Goal: Transaction & Acquisition: Obtain resource

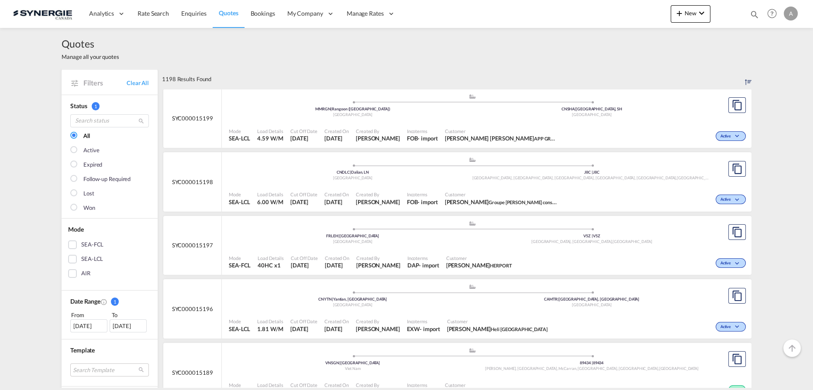
scroll to position [278, 0]
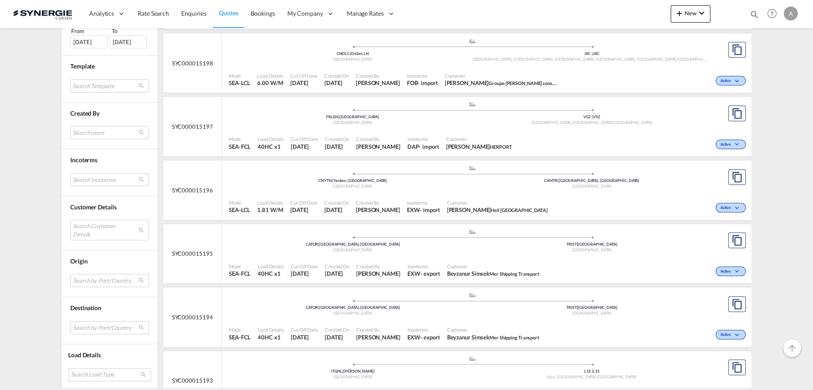
scroll to position [397, 0]
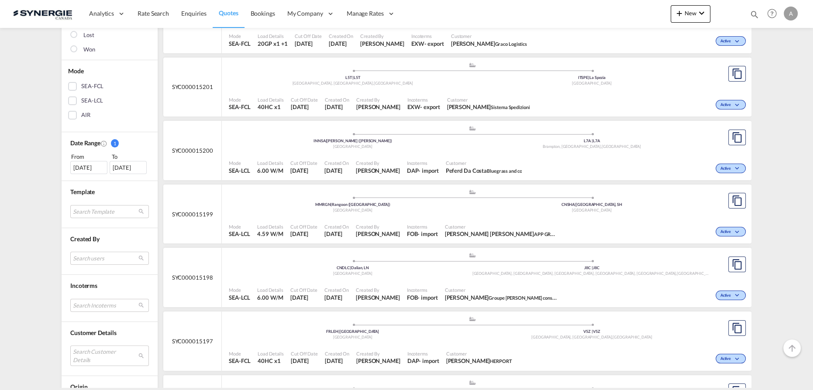
scroll to position [317, 0]
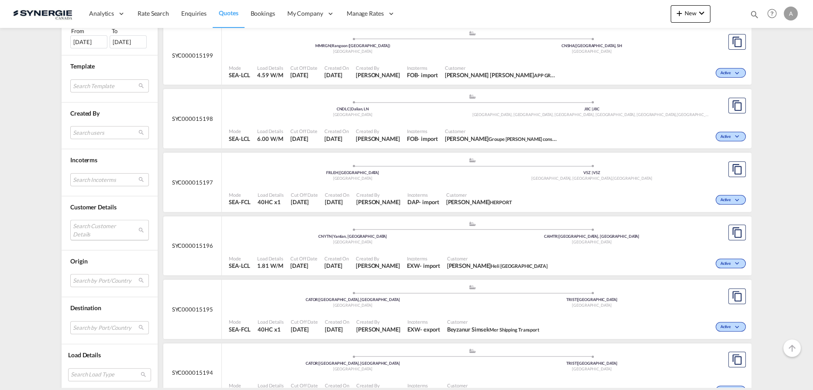
click at [90, 227] on md-select "Search Customer Details user name user beyzanur Simsek beyzas@mershipping.com |…" at bounding box center [109, 230] width 79 height 20
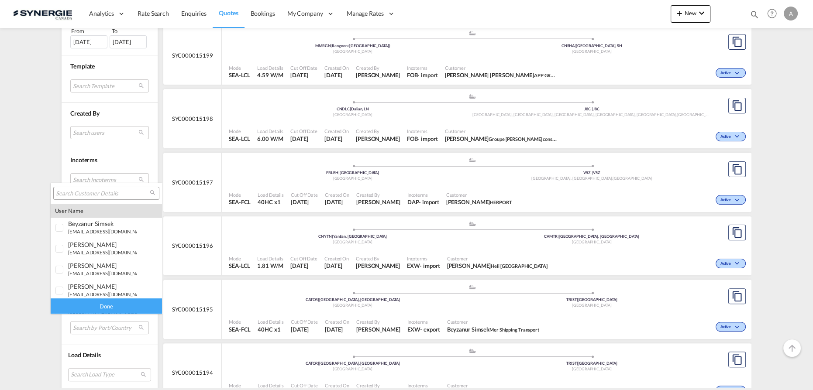
click at [110, 195] on input "search" at bounding box center [103, 194] width 94 height 8
type input "canadian"
click at [64, 266] on div at bounding box center [59, 267] width 9 height 9
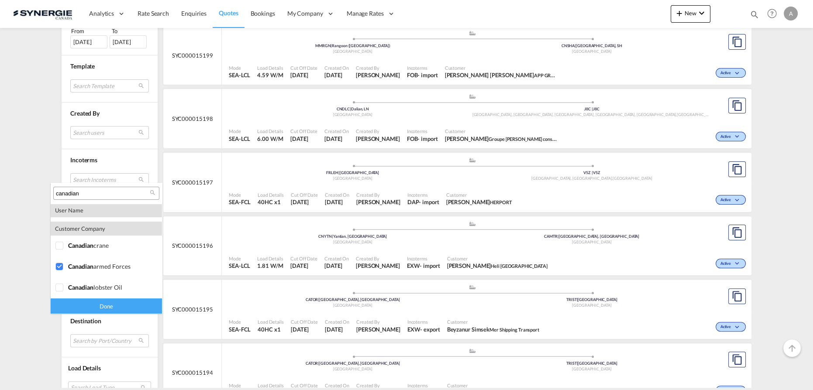
click at [79, 306] on div "Done" at bounding box center [106, 306] width 111 height 15
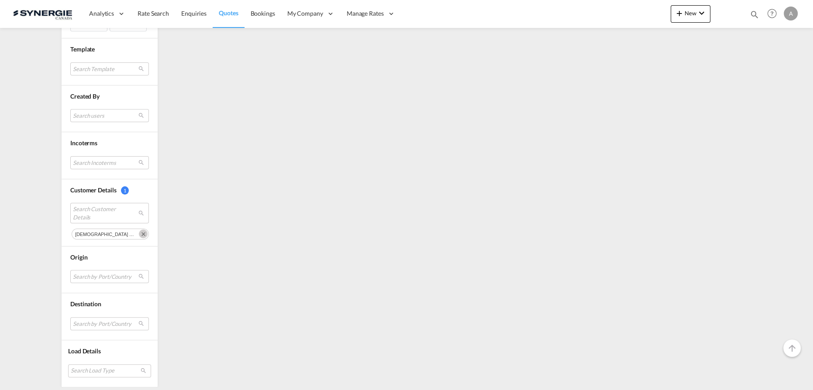
scroll to position [0, 0]
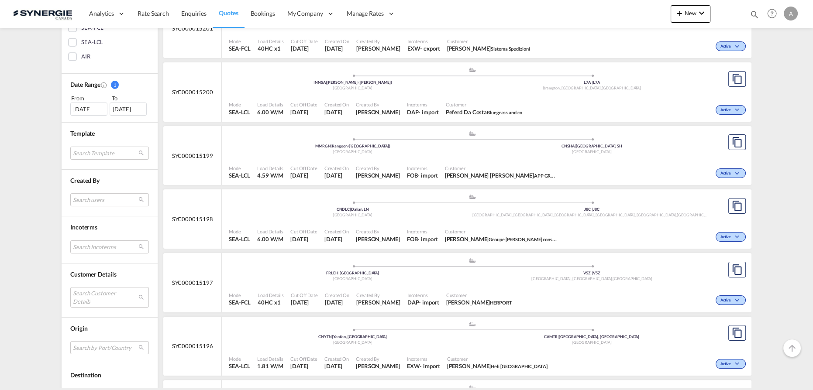
scroll to position [238, 0]
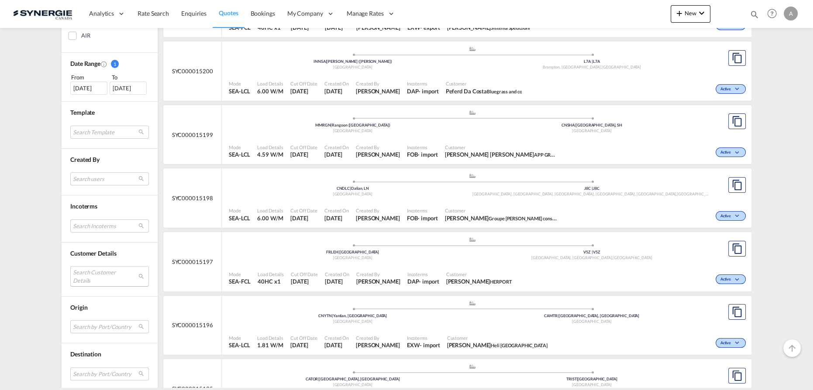
click at [82, 266] on md-select "Search Customer Details user name user beyzanur Simsek beyzas@mershipping.com |…" at bounding box center [109, 276] width 79 height 20
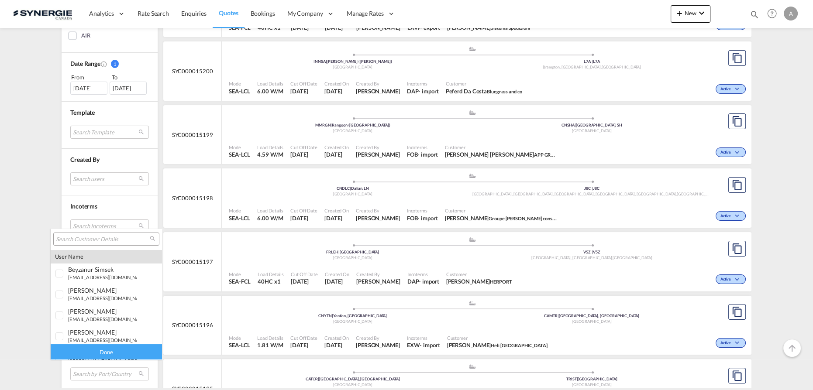
click at [91, 238] on input "search" at bounding box center [103, 240] width 94 height 8
paste input "nina@awardzlogistix.com"
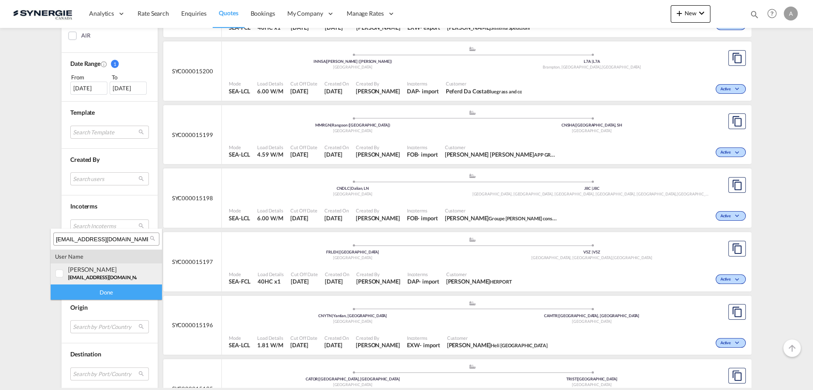
type input "nina@awardzlogistix.com"
click at [104, 273] on div "nina Maharaj nina@awardzlogistix.com | awards logistix" at bounding box center [102, 273] width 69 height 15
click at [102, 295] on div "Done" at bounding box center [106, 292] width 111 height 15
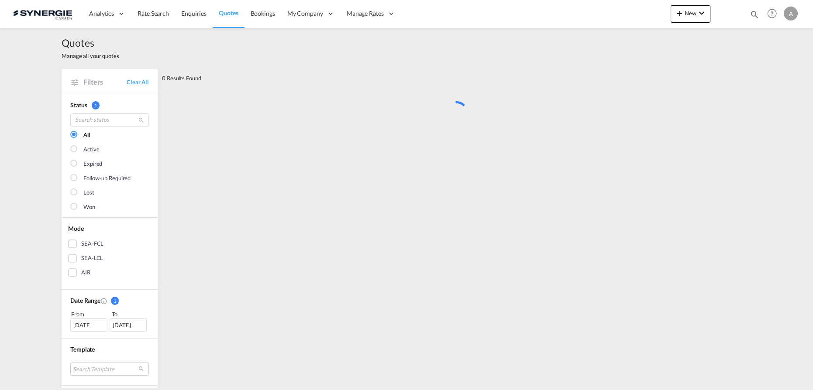
scroll to position [0, 0]
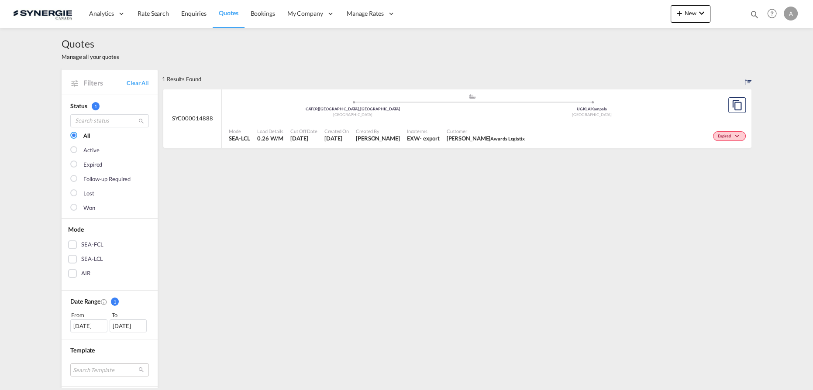
click at [495, 122] on div "Mode SEA-LCL Load Details 0.26 W/M Cut Off Date 18 Sep 2025 Created On 18 Sep 2…" at bounding box center [486, 135] width 529 height 26
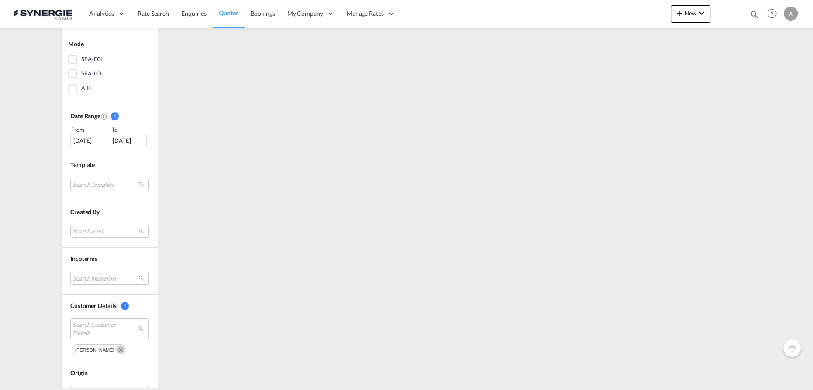
scroll to position [198, 0]
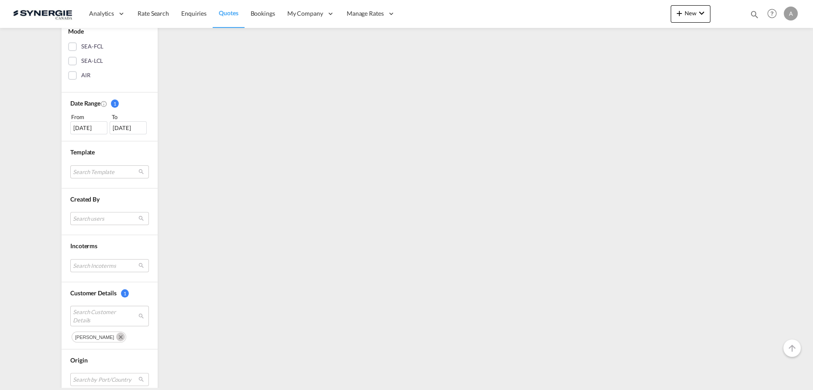
click at [90, 125] on div "02 Sep 2025" at bounding box center [88, 127] width 37 height 13
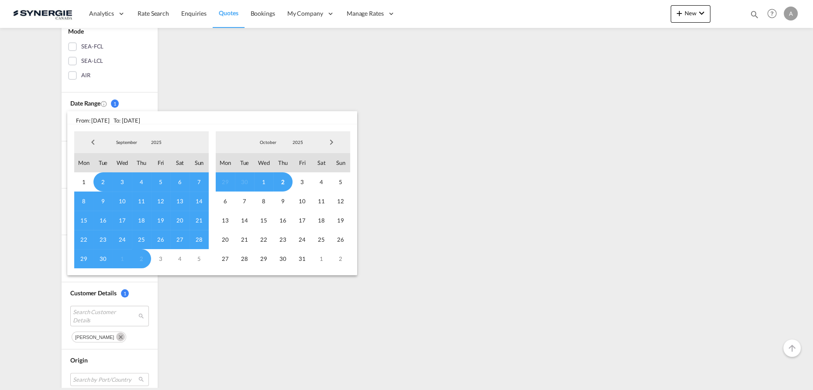
click at [155, 147] on md-select-value "2025" at bounding box center [156, 142] width 30 height 13
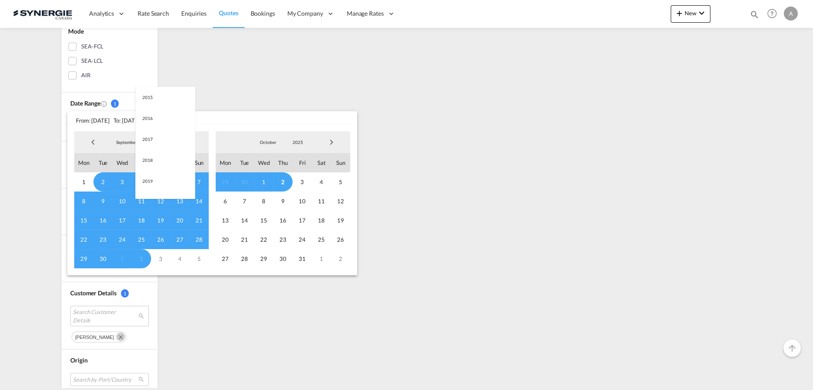
scroll to position [164, 0]
click at [154, 106] on md-option "2023" at bounding box center [164, 100] width 59 height 21
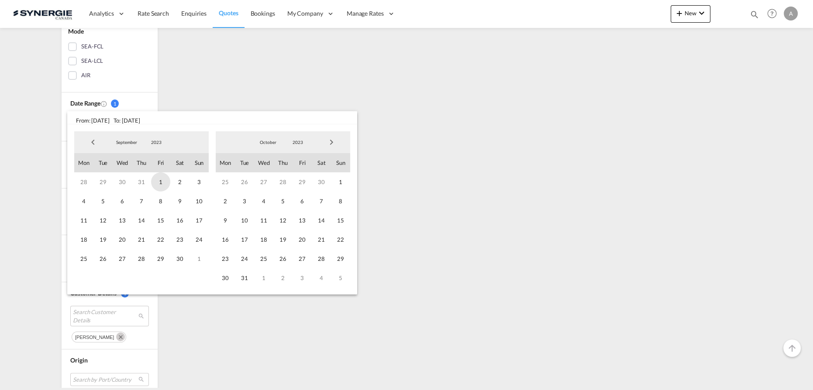
click at [161, 183] on span "1" at bounding box center [160, 181] width 19 height 19
click at [298, 145] on span "2023" at bounding box center [298, 142] width 28 height 6
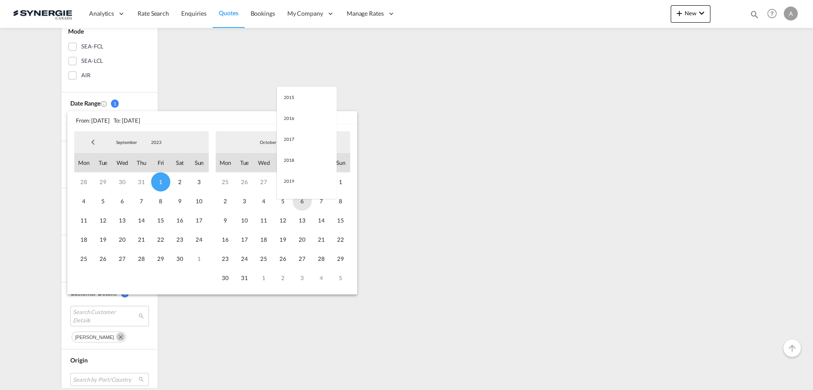
scroll to position [122, 0]
click at [296, 182] on md-option "2025" at bounding box center [306, 184] width 59 height 21
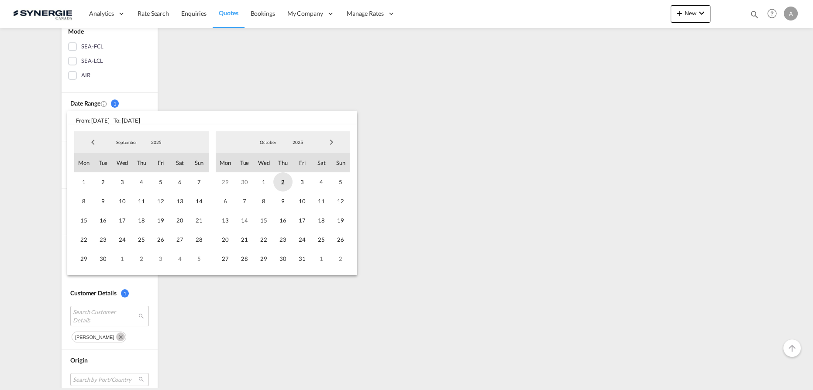
click at [282, 185] on span "2" at bounding box center [282, 181] width 19 height 19
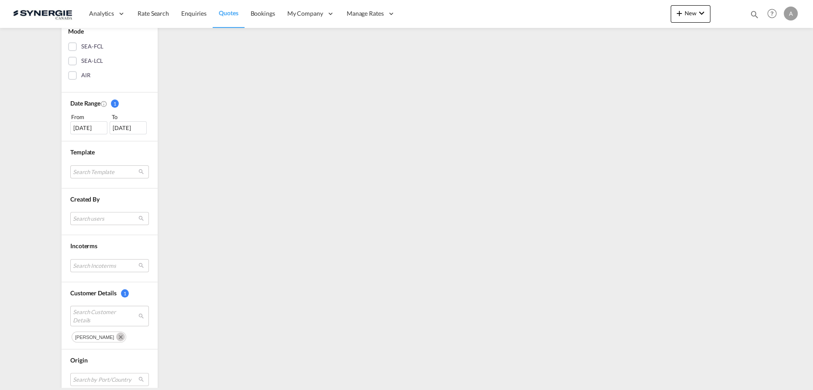
scroll to position [0, 0]
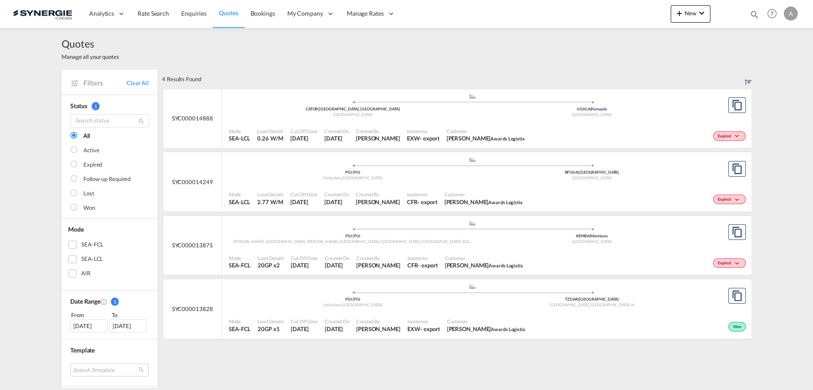
click at [427, 182] on div ".a{fill:#aaa8ad;} .a{fill:#aaa8ad;} P0J | P0J Haileybury , Canada BFOUA | Ouaga…" at bounding box center [472, 170] width 487 height 26
click at [416, 251] on div "Incoterms CFR - export" at bounding box center [423, 262] width 38 height 22
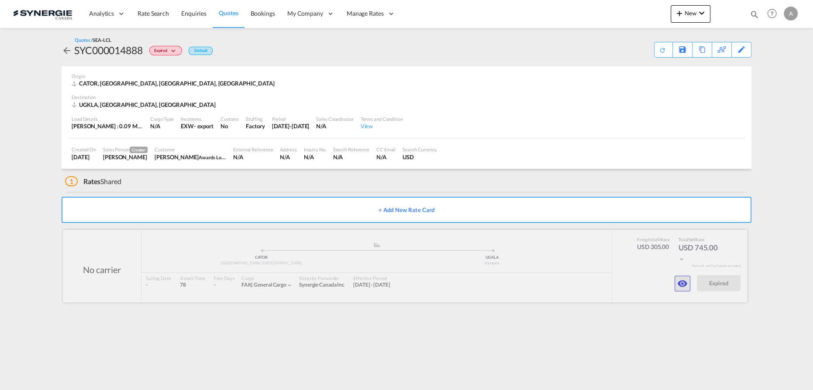
click at [685, 284] on md-icon "icon-eye" at bounding box center [682, 283] width 10 height 10
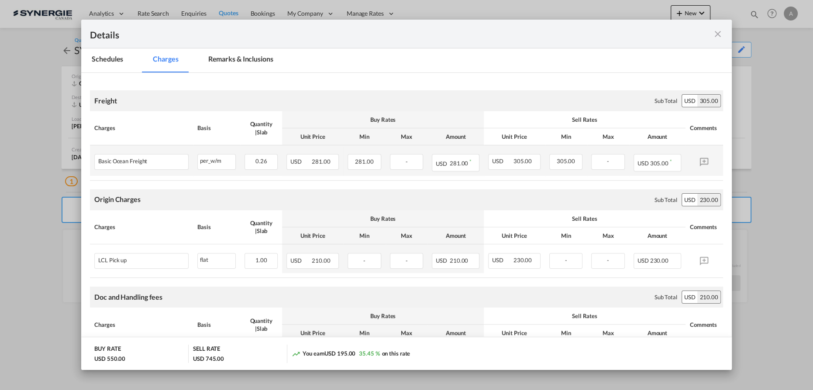
scroll to position [81, 0]
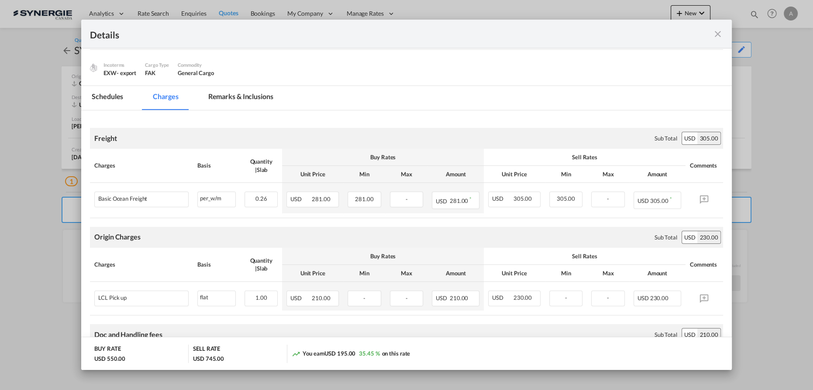
drag, startPoint x: 714, startPoint y: 36, endPoint x: 710, endPoint y: 28, distance: 8.6
click at [714, 35] on md-icon "icon-close fg-AAA8AD m-0 cursor" at bounding box center [717, 34] width 10 height 10
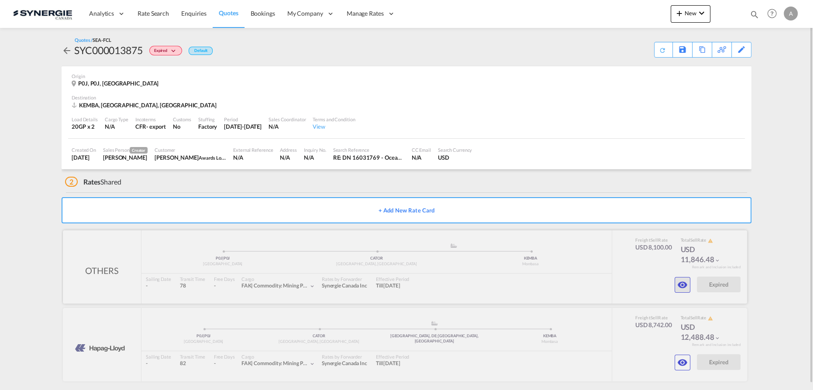
click at [680, 283] on md-icon "icon-eye" at bounding box center [682, 285] width 10 height 10
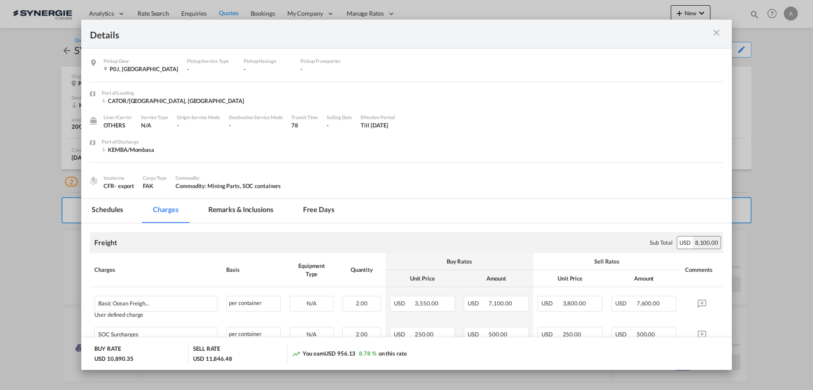
click at [717, 33] on md-icon "icon-close m-3 fg-AAA8AD cursor" at bounding box center [716, 32] width 10 height 10
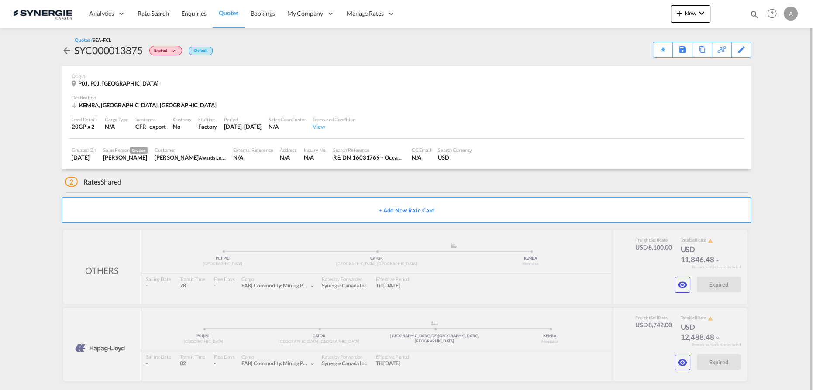
scroll to position [6, 0]
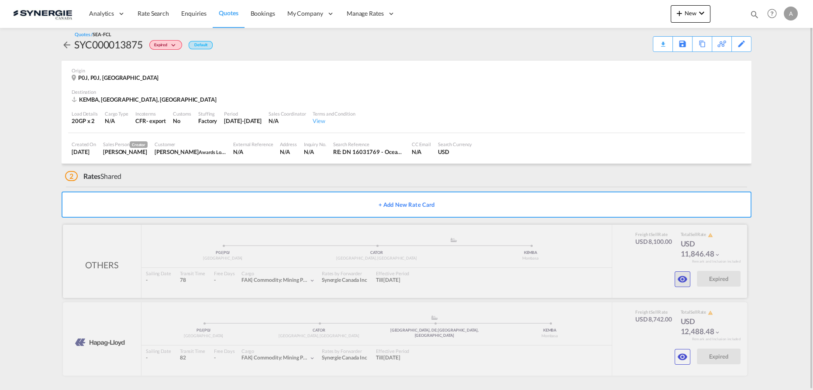
click at [682, 283] on md-icon "icon-eye" at bounding box center [682, 279] width 10 height 10
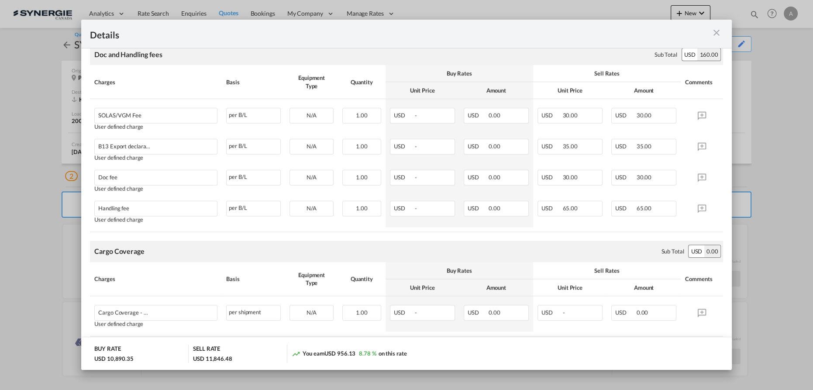
scroll to position [476, 0]
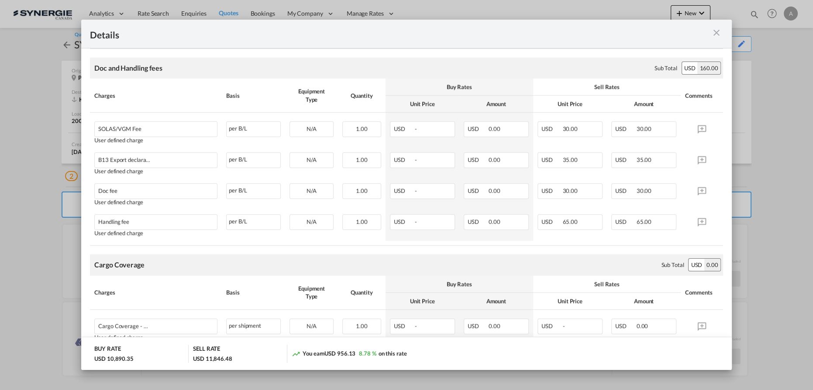
click at [716, 31] on md-icon "icon-close m-3 fg-AAA8AD cursor" at bounding box center [716, 32] width 10 height 10
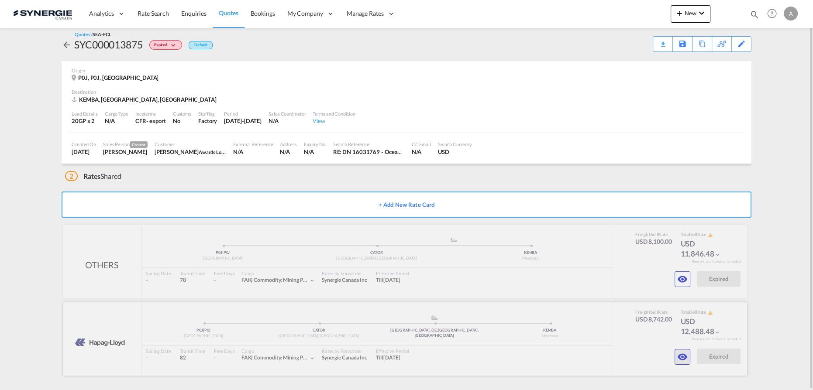
click at [680, 360] on md-icon "icon-eye" at bounding box center [682, 357] width 10 height 10
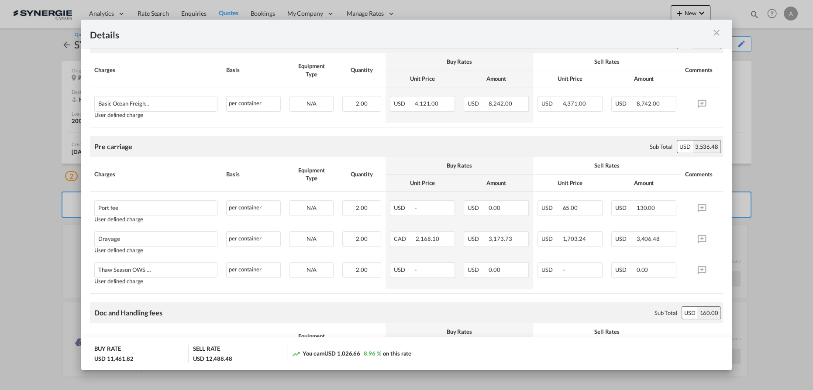
scroll to position [158, 0]
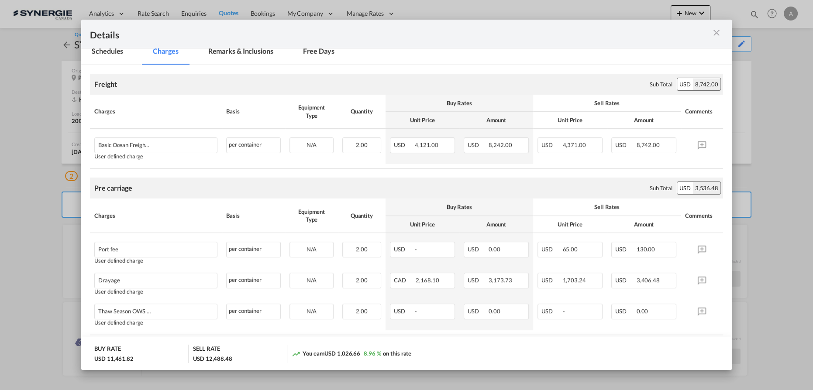
click at [244, 55] on md-tab-item "Remarks & Inclusions" at bounding box center [241, 53] width 86 height 24
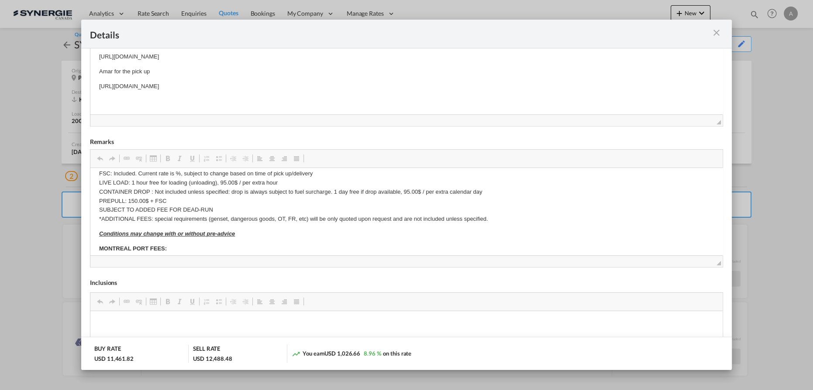
scroll to position [79, 0]
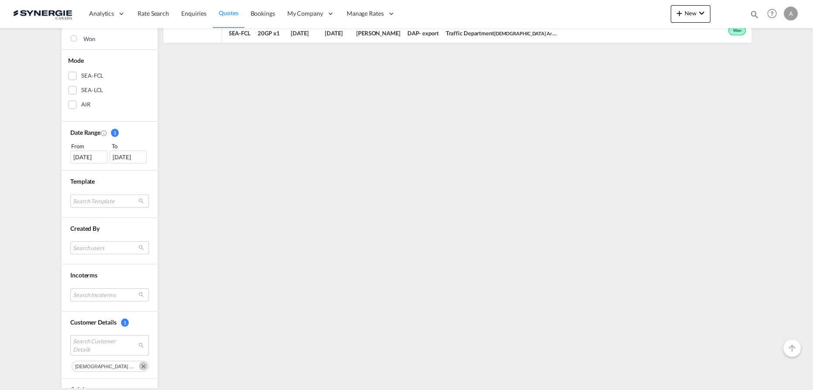
scroll to position [198, 0]
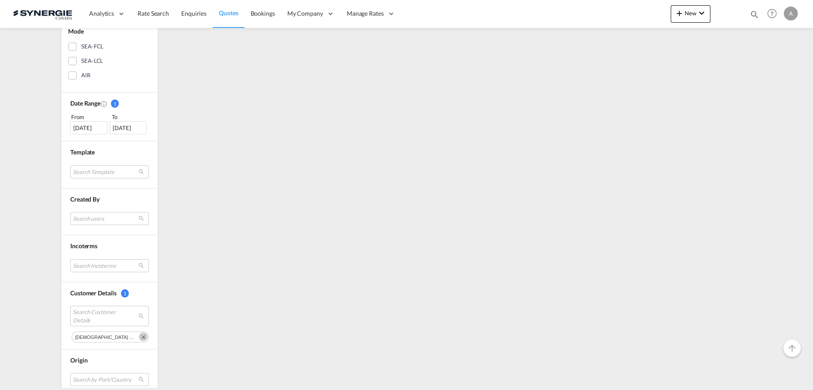
click at [80, 121] on div "[DATE]" at bounding box center [88, 127] width 37 height 13
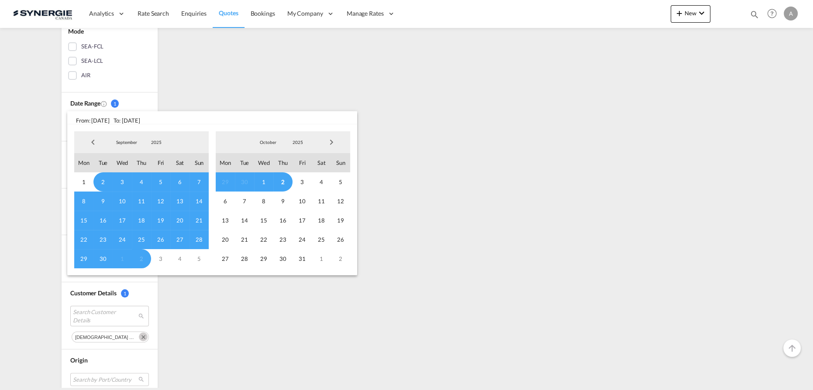
click at [156, 141] on span "2025" at bounding box center [156, 142] width 28 height 6
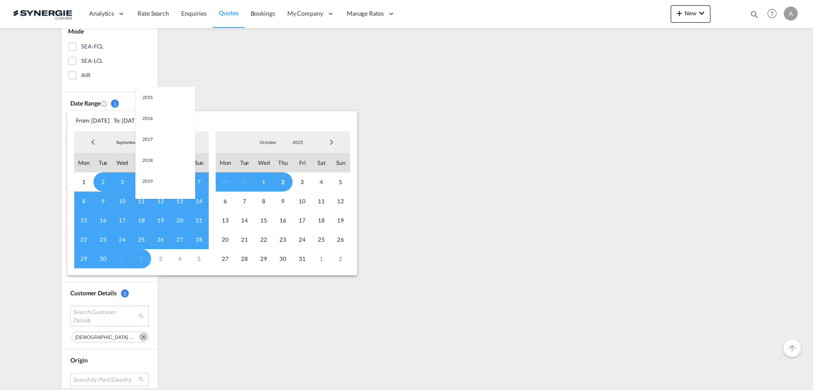
scroll to position [164, 0]
click at [148, 103] on md-option "2023" at bounding box center [164, 100] width 59 height 21
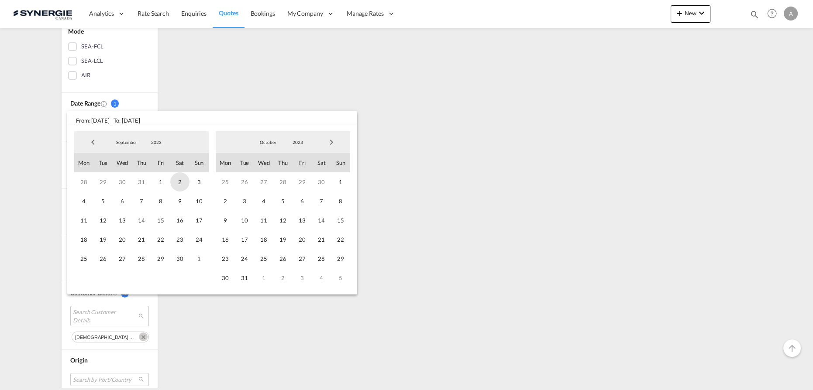
click at [156, 182] on span "1" at bounding box center [160, 181] width 19 height 19
click at [293, 142] on span "2023" at bounding box center [298, 142] width 28 height 6
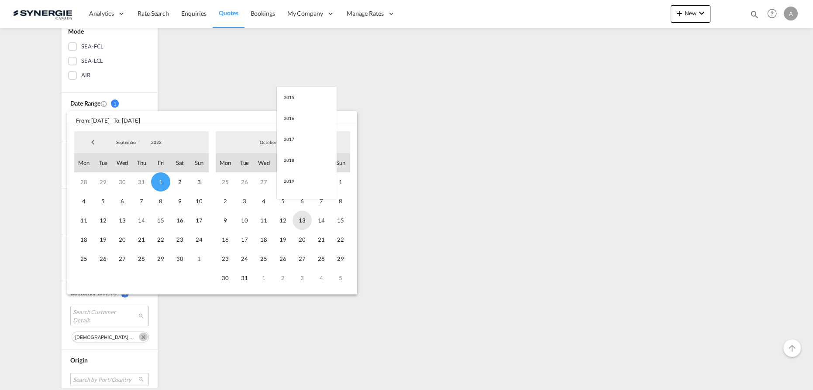
scroll to position [122, 0]
click at [291, 185] on md-option "2025" at bounding box center [306, 184] width 59 height 21
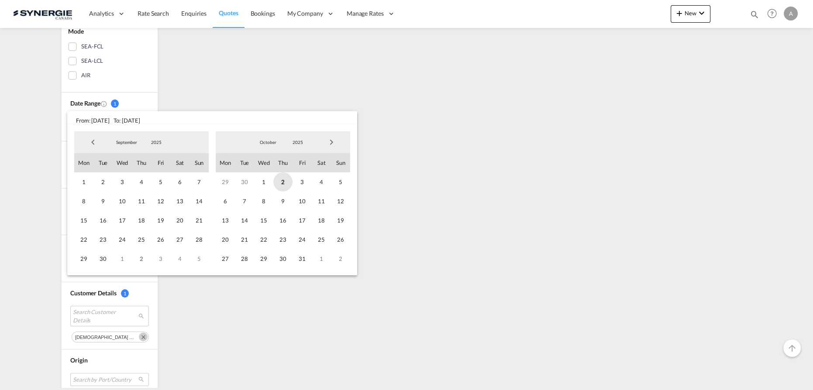
click at [278, 185] on span "2" at bounding box center [282, 181] width 19 height 19
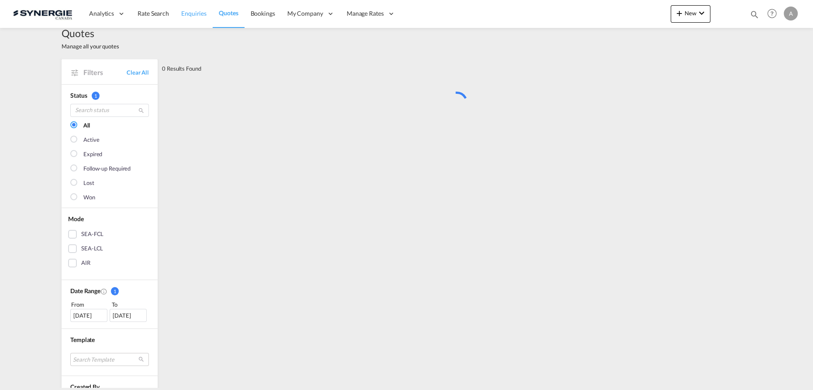
scroll to position [0, 0]
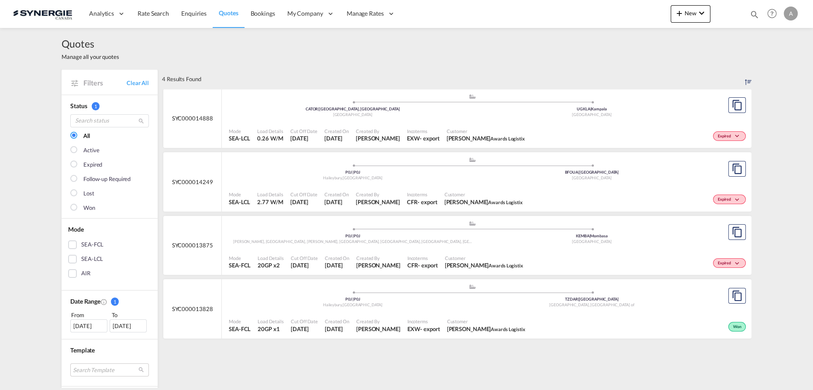
click at [751, 14] on md-icon "icon-magnify" at bounding box center [754, 15] width 10 height 10
click at [610, 18] on select "Bookings Quotes Enquiries" at bounding box center [614, 15] width 41 height 16
click at [594, 7] on select "Bookings Quotes Enquiries" at bounding box center [614, 15] width 41 height 16
click at [631, 35] on div "Quotes Manage all your quotes" at bounding box center [407, 48] width 690 height 41
click at [616, 20] on select "Bookings Quotes Enquiries" at bounding box center [614, 15] width 41 height 16
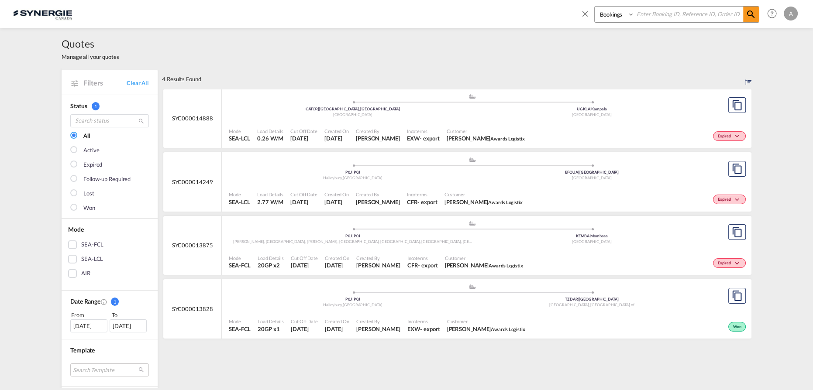
select select "Quotes"
click at [594, 7] on select "Bookings Quotes Enquiries" at bounding box center [614, 15] width 41 height 16
click at [669, 19] on input at bounding box center [688, 14] width 109 height 15
type input "14084"
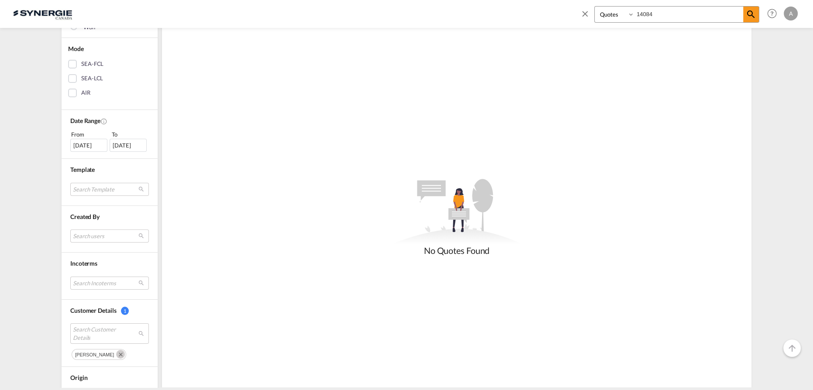
scroll to position [198, 0]
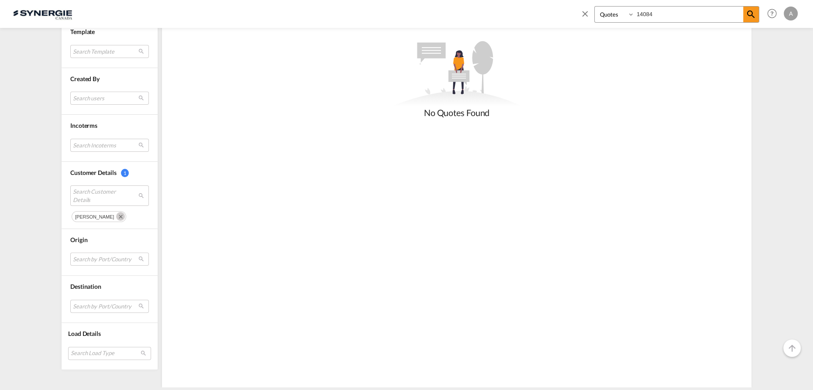
click at [116, 213] on md-icon "Remove" at bounding box center [120, 216] width 9 height 9
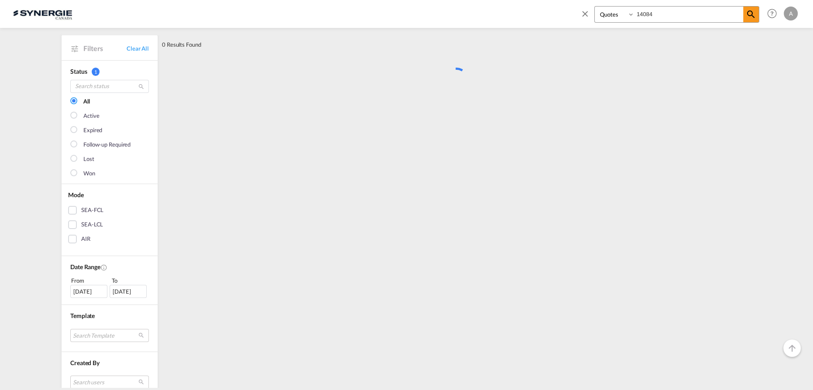
scroll to position [0, 0]
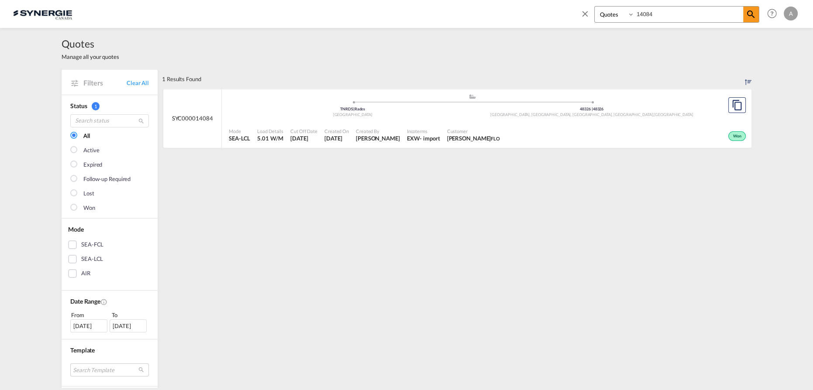
click at [427, 122] on div "Mode SEA-LCL Load Details 5.01 W/M Cut Off Date [DATE] Created On [DATE] Create…" at bounding box center [486, 135] width 529 height 26
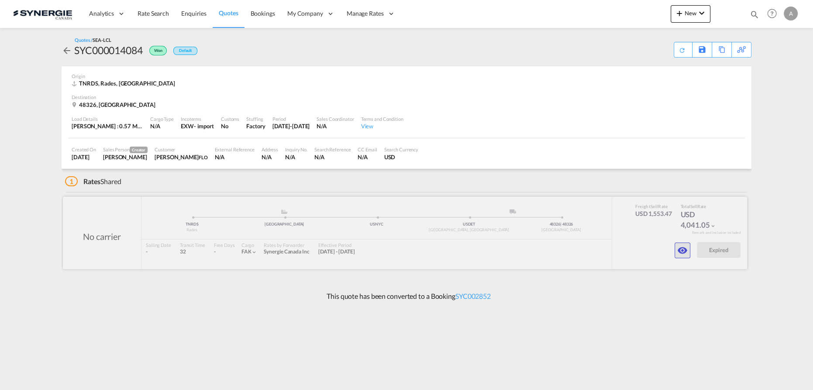
click at [679, 251] on md-icon "icon-eye" at bounding box center [682, 250] width 10 height 10
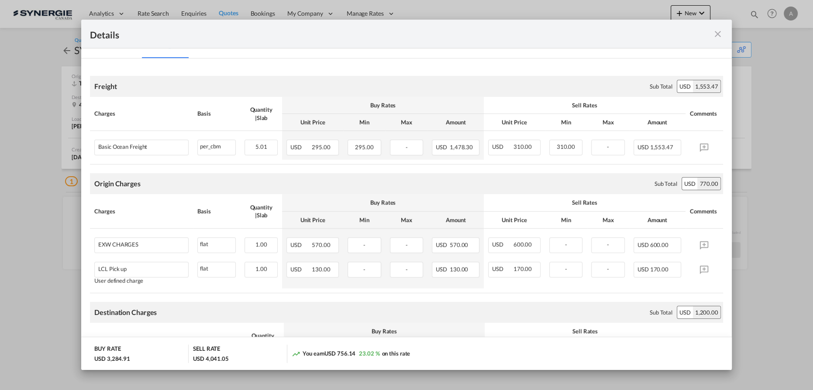
scroll to position [158, 0]
click at [326, 46] on div "Details" at bounding box center [406, 34] width 650 height 29
click at [719, 35] on md-icon "icon-close fg-AAA8AD m-0 cursor" at bounding box center [717, 34] width 10 height 10
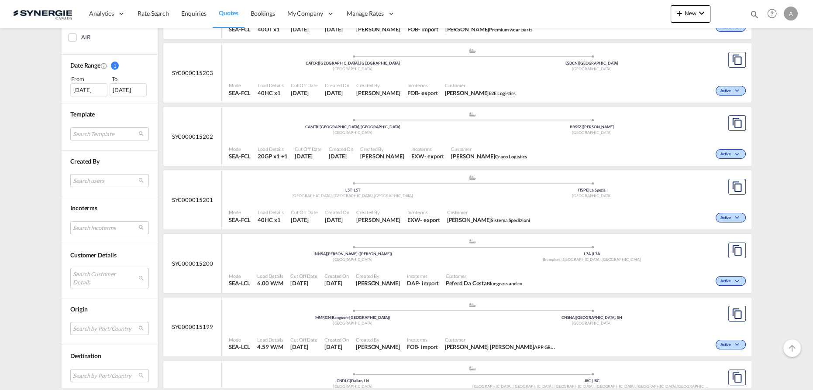
scroll to position [278, 0]
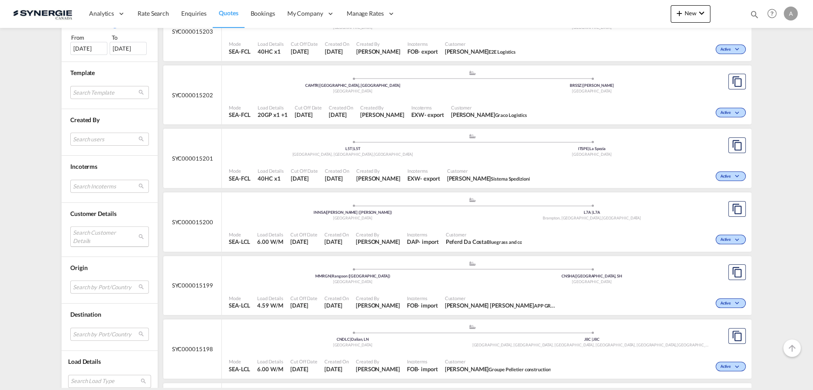
click at [82, 236] on md-select "Search Customer Details user name user nicolas Dorval info@premiumwearparts.com…" at bounding box center [109, 237] width 79 height 20
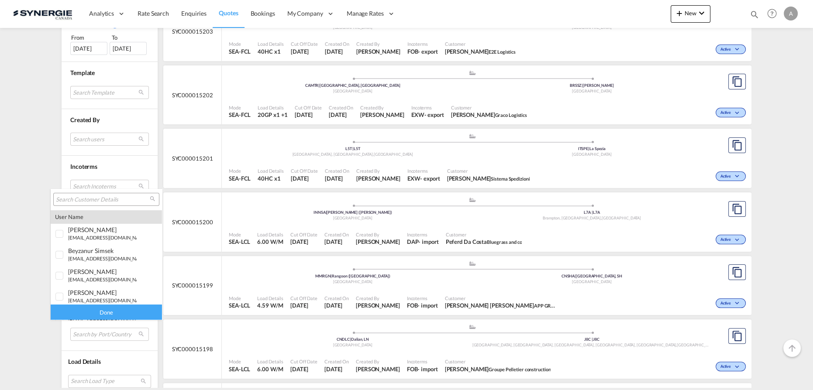
click at [67, 198] on input "search" at bounding box center [103, 200] width 94 height 8
type input "canadian"
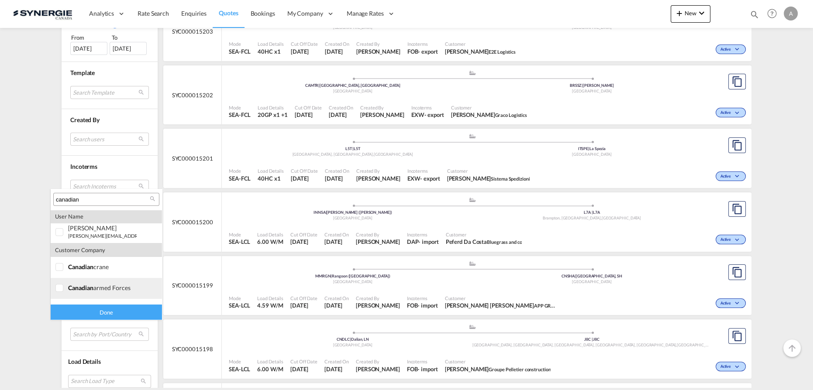
scroll to position [59, 0]
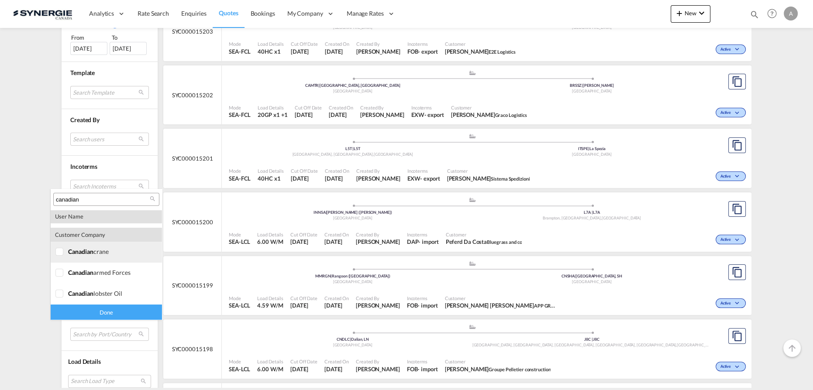
drag, startPoint x: 65, startPoint y: 255, endPoint x: 63, endPoint y: 260, distance: 4.7
click at [64, 255] on div at bounding box center [59, 252] width 9 height 9
drag, startPoint x: 61, startPoint y: 254, endPoint x: 56, endPoint y: 269, distance: 16.3
click at [61, 254] on div at bounding box center [59, 252] width 9 height 9
click at [56, 275] on div at bounding box center [59, 273] width 9 height 9
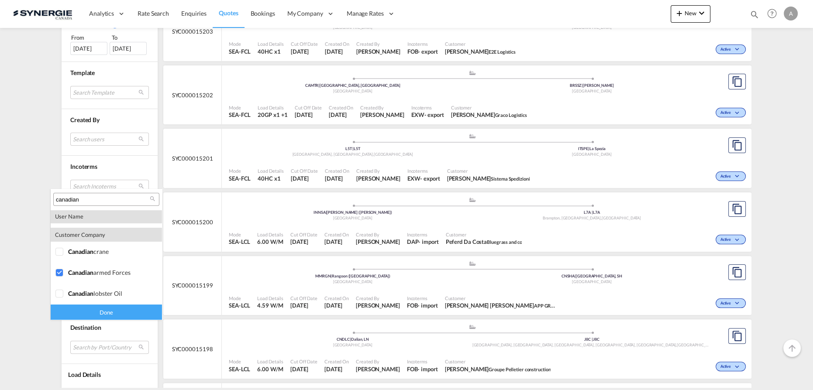
click at [67, 316] on div "Done" at bounding box center [106, 312] width 111 height 15
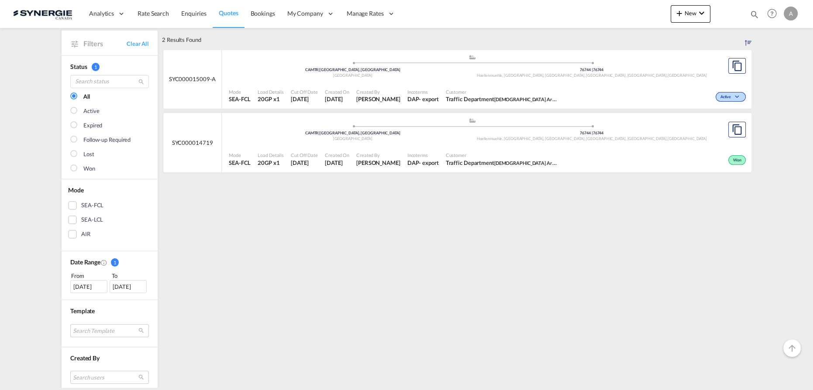
scroll to position [79, 0]
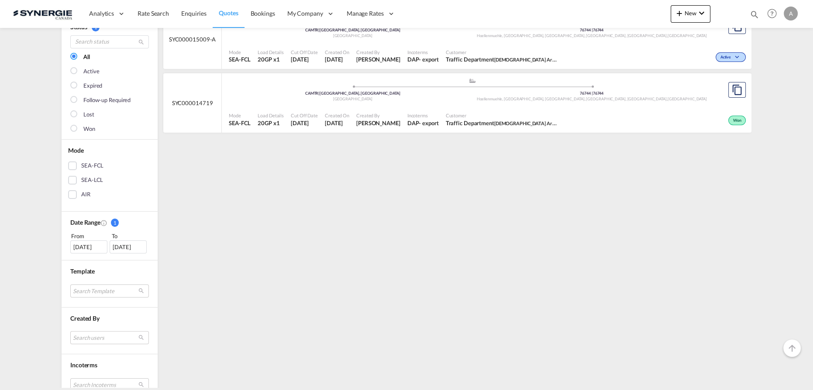
click at [82, 249] on div "02 Sep 2025" at bounding box center [88, 246] width 37 height 13
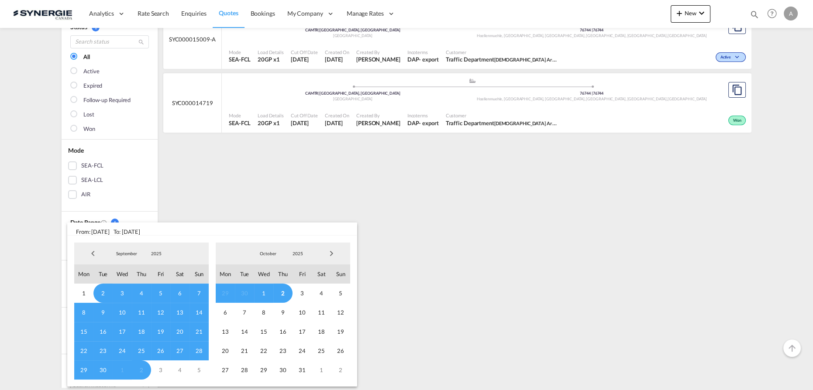
click at [157, 254] on span "2025" at bounding box center [156, 254] width 28 height 6
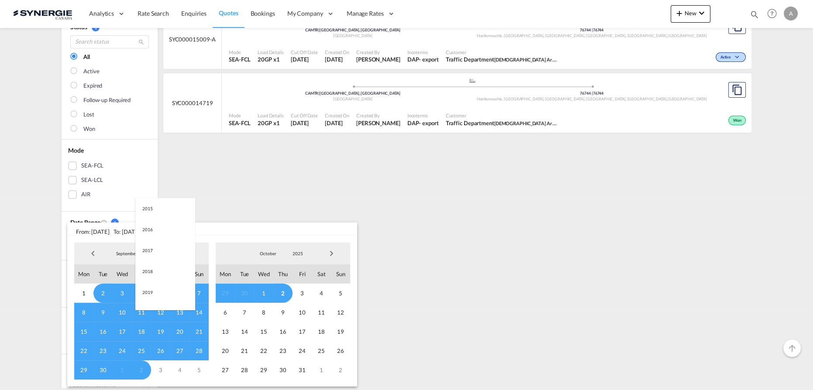
scroll to position [164, 0]
click at [145, 212] on md-option "2023" at bounding box center [164, 212] width 59 height 21
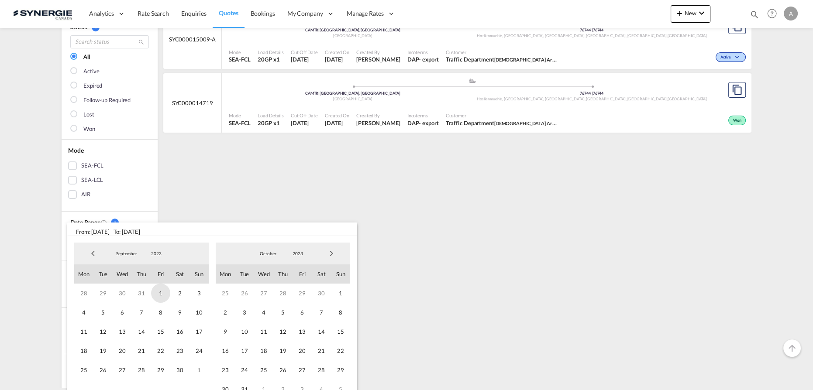
click at [158, 292] on span "1" at bounding box center [160, 293] width 19 height 19
click at [299, 254] on span "2023" at bounding box center [298, 254] width 28 height 6
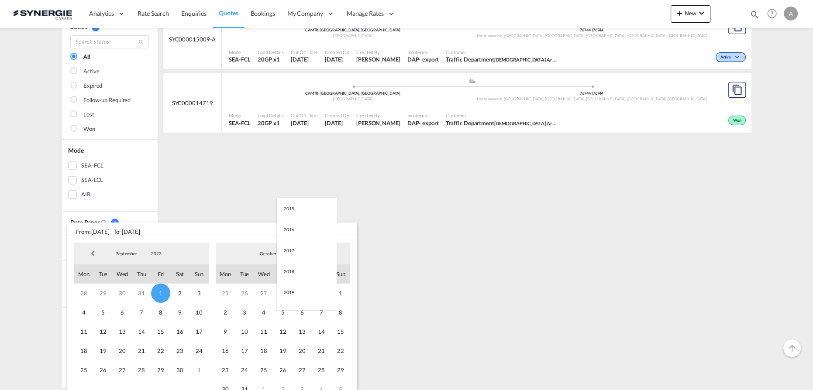
scroll to position [122, 0]
click at [292, 299] on md-option "2025" at bounding box center [306, 295] width 59 height 21
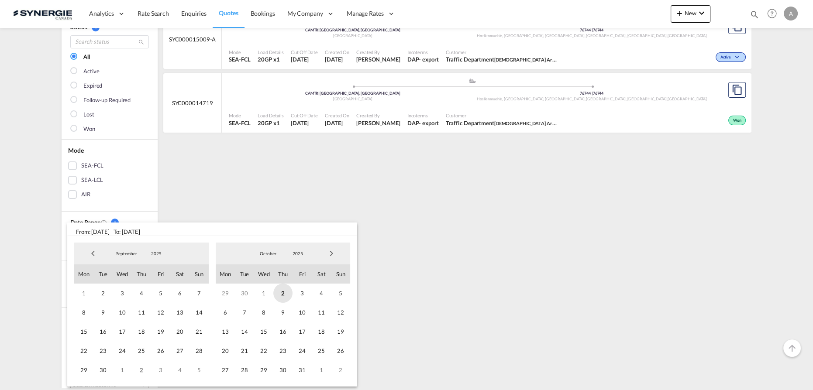
click at [280, 296] on span "2" at bounding box center [282, 293] width 19 height 19
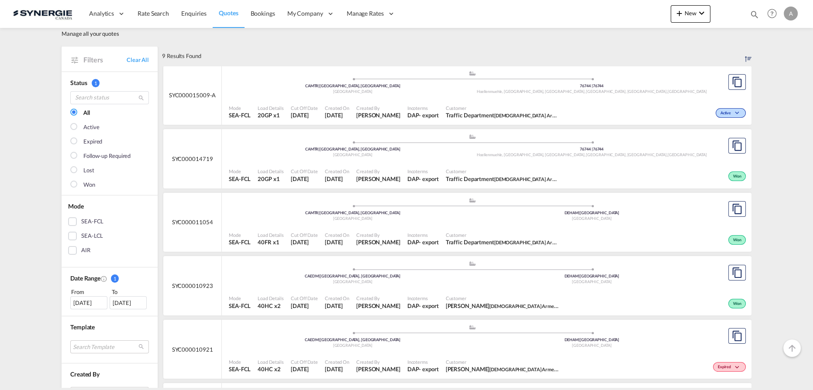
scroll to position [0, 0]
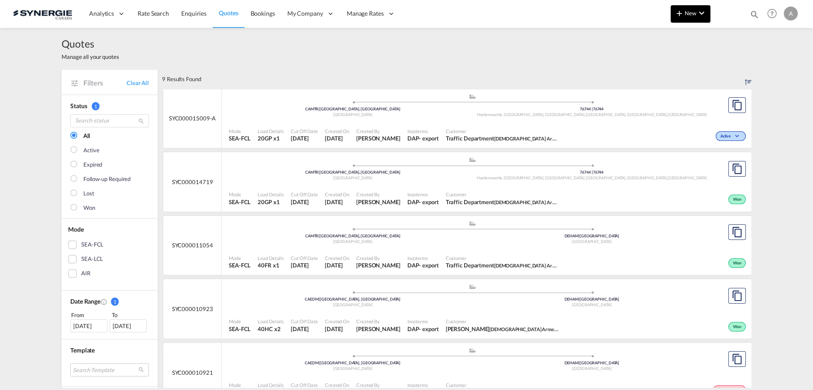
click at [683, 14] on md-icon "icon-plus 400-fg" at bounding box center [679, 13] width 10 height 10
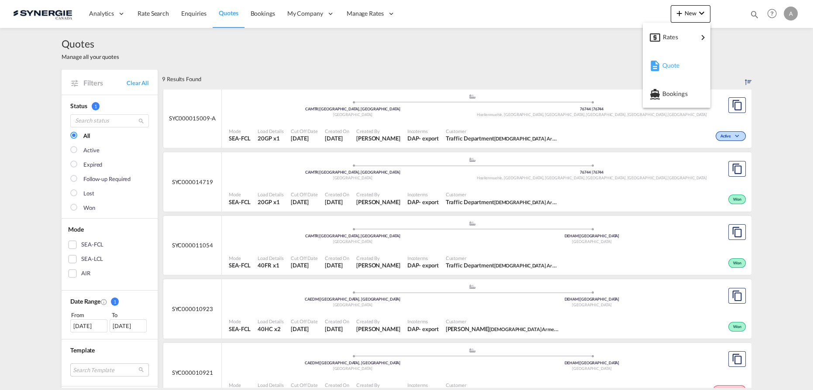
click at [671, 67] on span "Quote" at bounding box center [667, 65] width 10 height 17
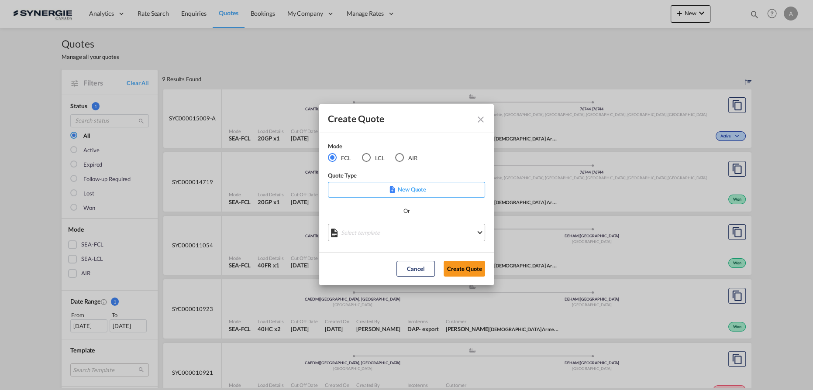
click at [367, 235] on md-select "Select template *NEW* FCL FREEHAND / DAP Pablo Gomez Saldarriaga | 10 Jul 2025 …" at bounding box center [406, 232] width 157 height 17
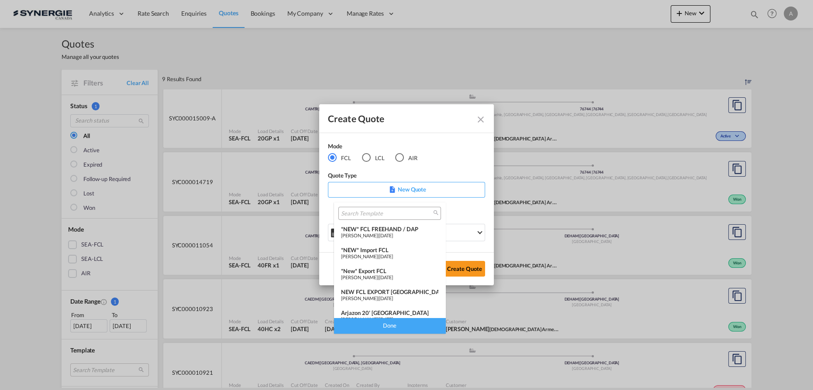
click at [367, 255] on span "Pablo Gomez Saldarriaga" at bounding box center [359, 257] width 37 height 6
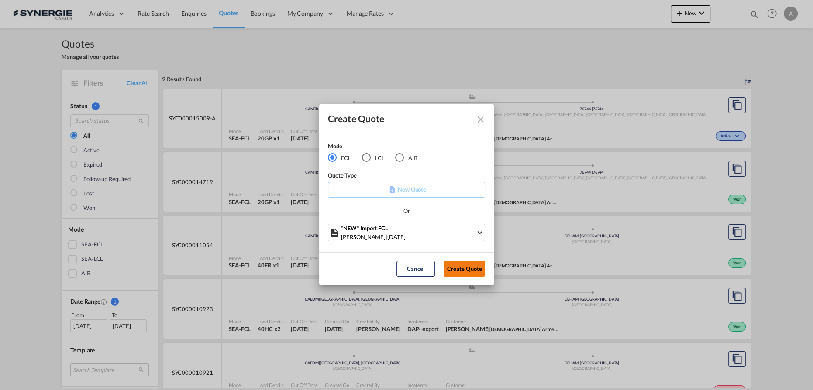
click at [466, 265] on button "Create Quote" at bounding box center [463, 269] width 41 height 16
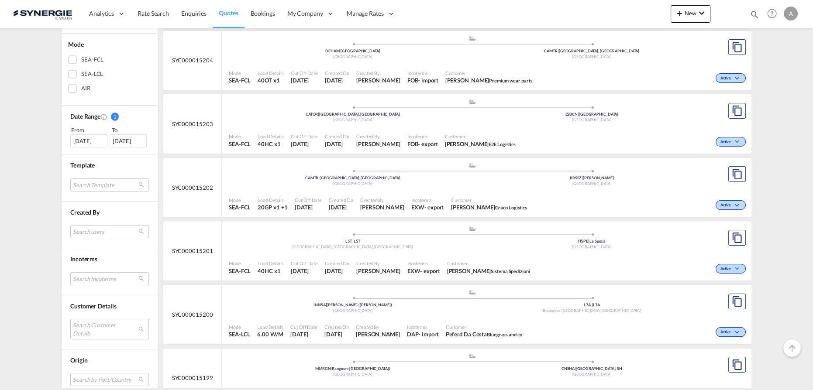
scroll to position [198, 0]
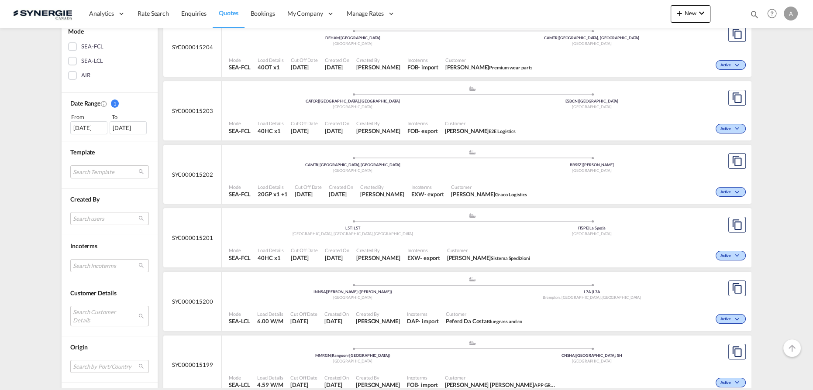
click at [83, 311] on md-select "Search Customer Details user name user [PERSON_NAME] [EMAIL_ADDRESS][DOMAIN_NAM…" at bounding box center [109, 316] width 79 height 20
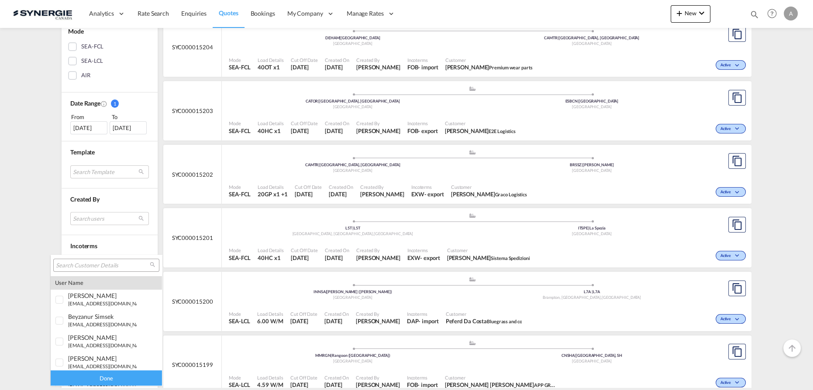
click at [95, 268] on input "search" at bounding box center [103, 266] width 94 height 8
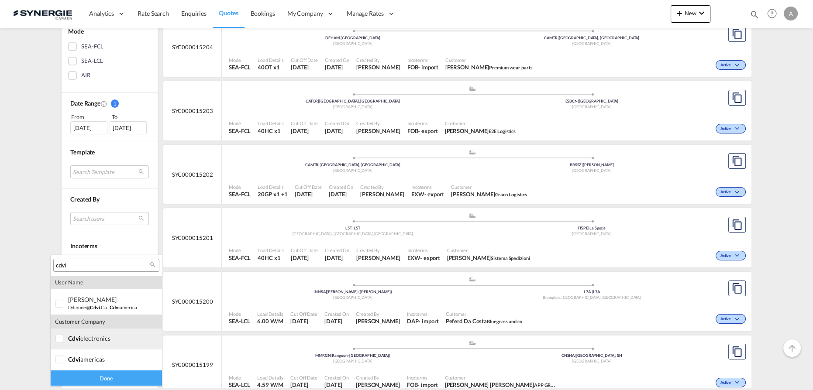
type input "cdvi"
click at [93, 344] on md-option "company cdvi electronics" at bounding box center [106, 339] width 111 height 21
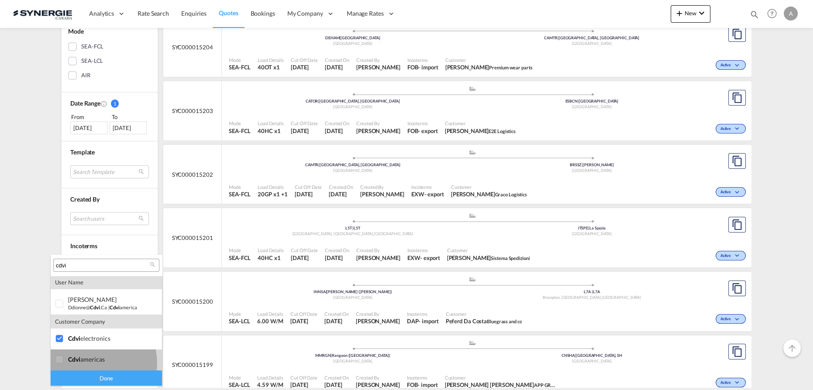
click at [90, 363] on md-option "company cdvi americas" at bounding box center [106, 360] width 111 height 21
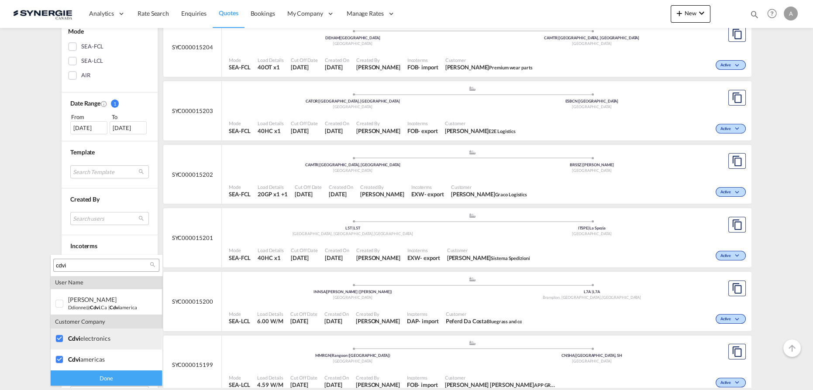
click at [81, 339] on div "cdvi electronics" at bounding box center [102, 338] width 69 height 7
click at [100, 379] on div "Done" at bounding box center [106, 378] width 111 height 15
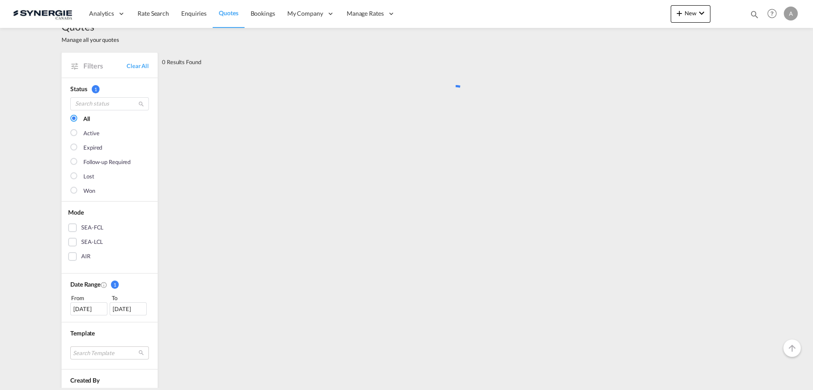
scroll to position [0, 0]
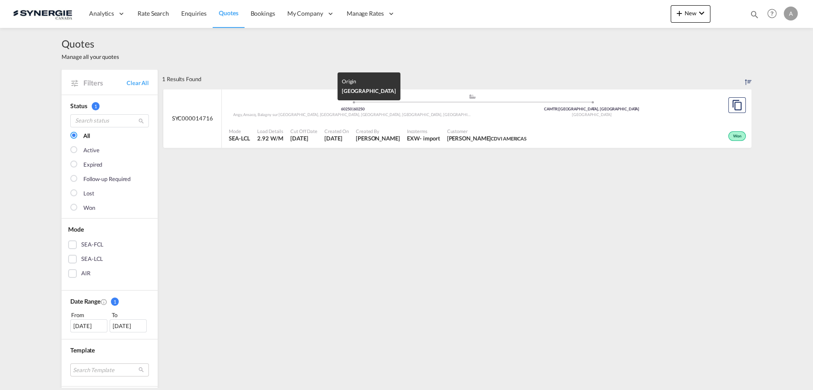
click at [374, 116] on span "Angy, Ansacq, Balagny sur Thérain, Balagny-sur-Thérain, Bury, Foulangues, Heill…" at bounding box center [475, 114] width 484 height 5
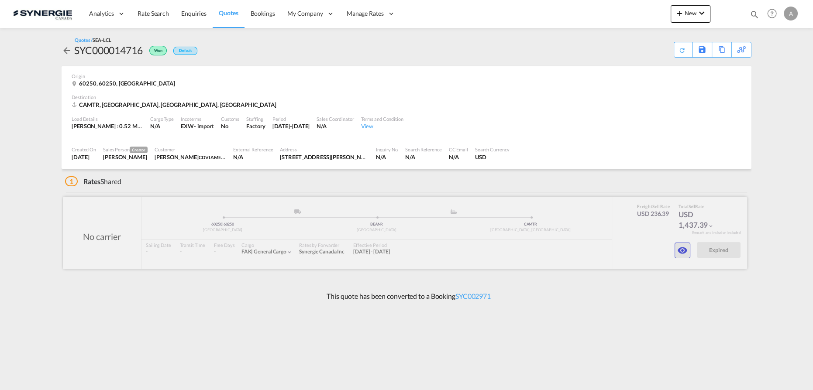
click at [682, 253] on md-icon "icon-eye" at bounding box center [682, 250] width 10 height 10
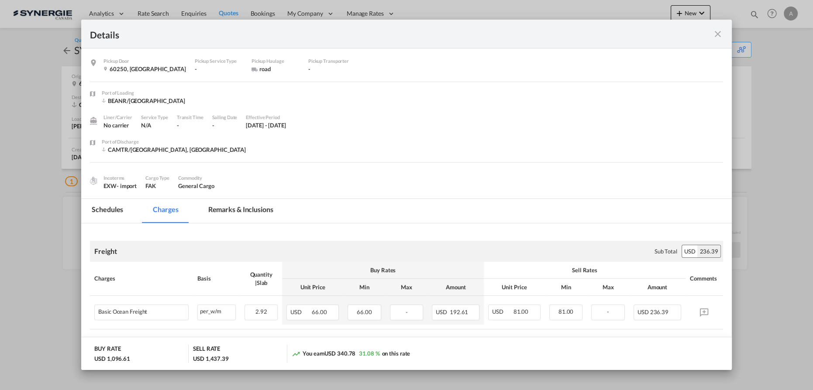
click at [713, 34] on md-icon "icon-close fg-AAA8AD m-0 cursor" at bounding box center [717, 34] width 10 height 10
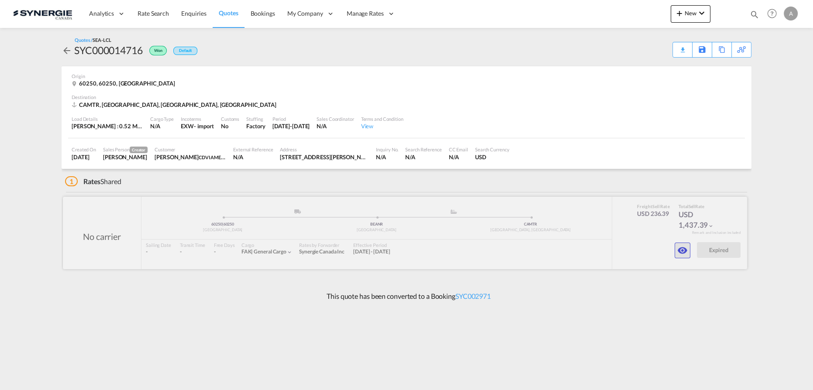
click at [687, 251] on button "button" at bounding box center [682, 251] width 16 height 16
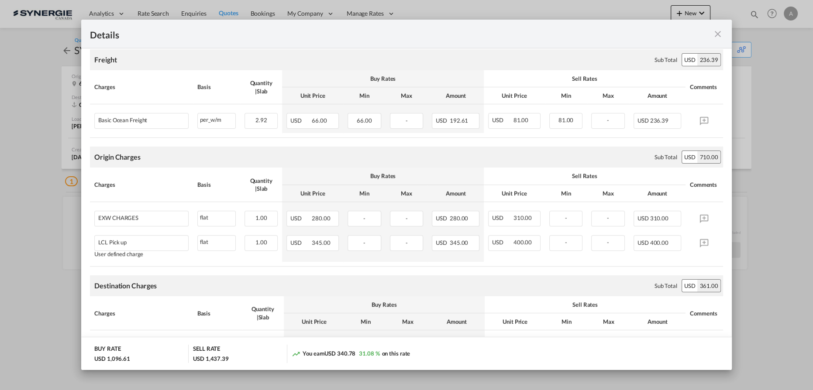
scroll to position [198, 0]
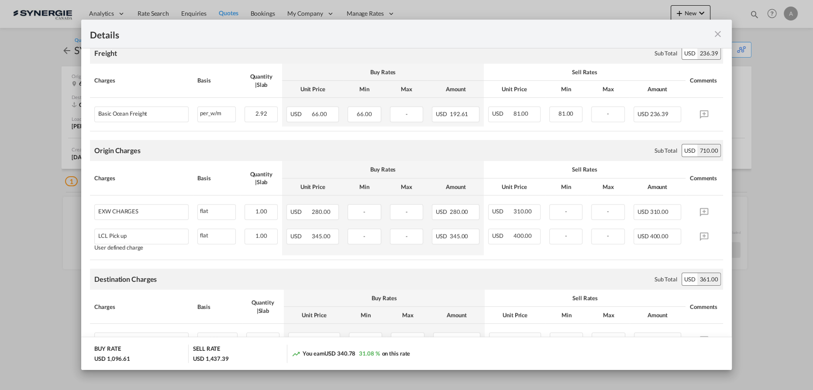
click at [325, 175] on th "Buy Rates" at bounding box center [383, 169] width 202 height 17
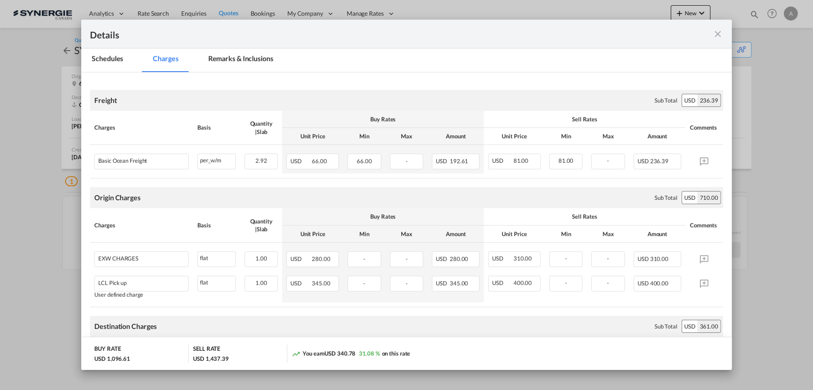
scroll to position [119, 0]
